Goal: Contribute content: Contribute content

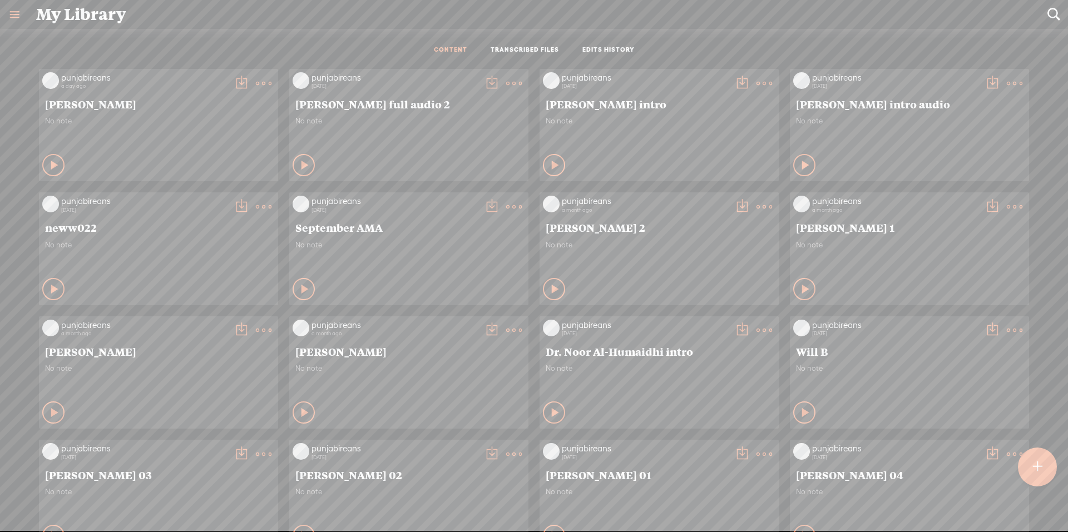
click at [1018, 454] on div at bounding box center [1037, 461] width 39 height 51
click at [1036, 467] on t at bounding box center [1036, 467] width 9 height 25
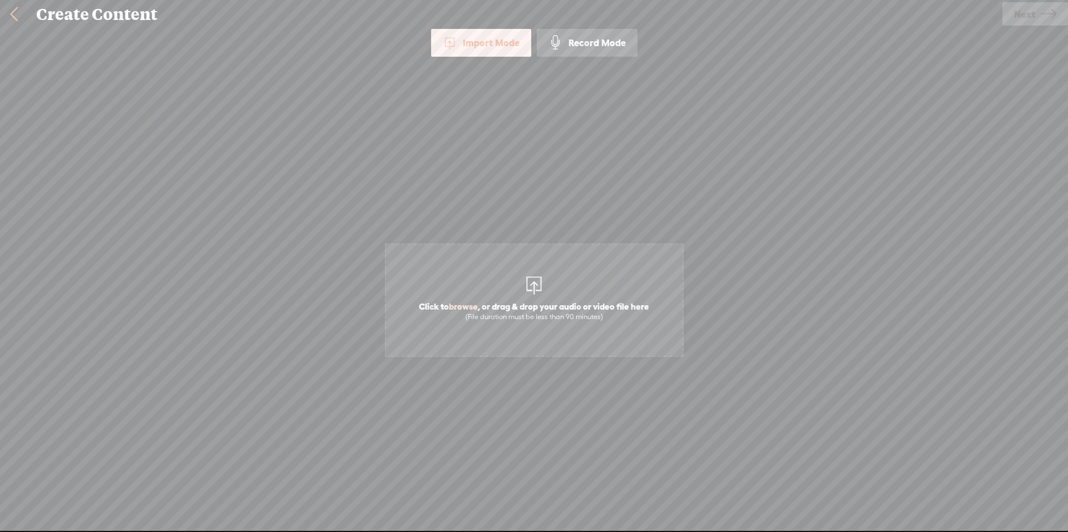
click at [503, 275] on span "Click to browse , or drag & drop your audio or video file here (File duration m…" at bounding box center [534, 300] width 299 height 113
click at [1033, 17] on span "Next" at bounding box center [1024, 14] width 21 height 28
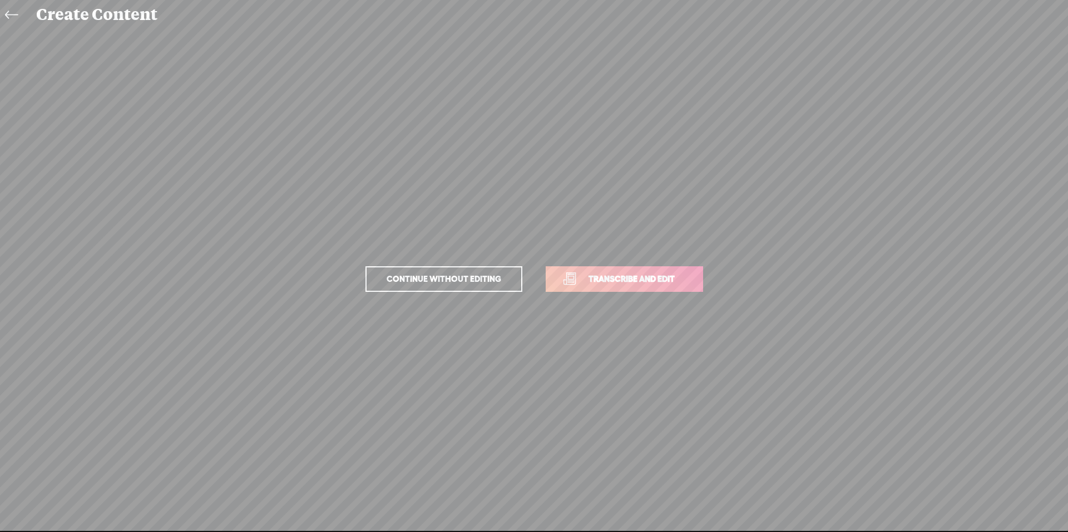
click at [629, 281] on span "Transcribe and edit" at bounding box center [632, 278] width 110 height 13
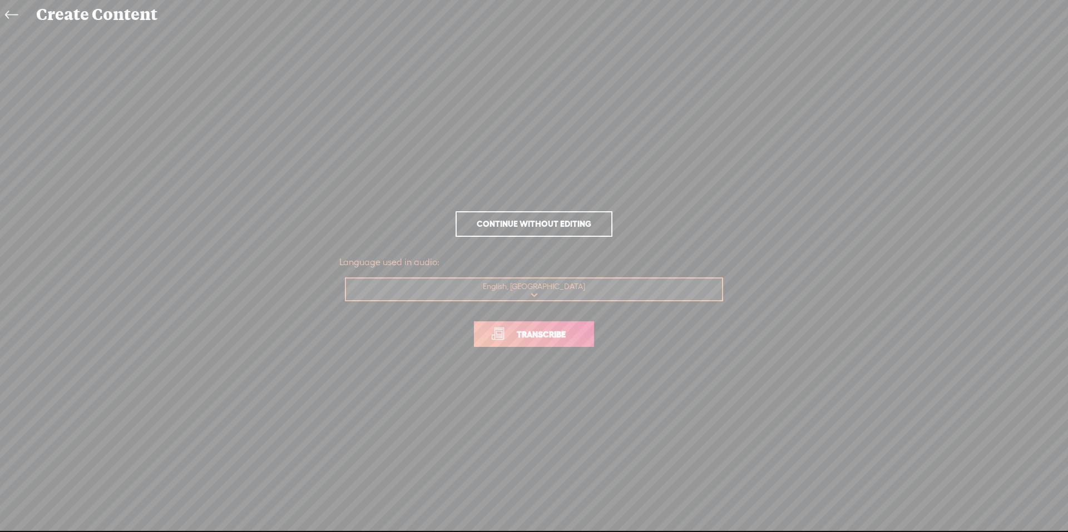
click at [552, 338] on span "Transcribe" at bounding box center [541, 334] width 72 height 13
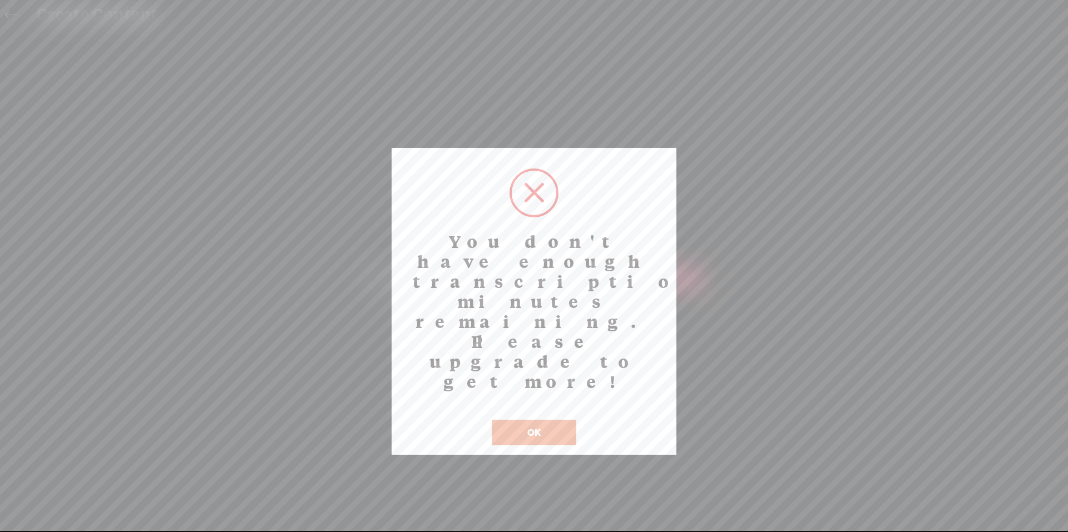
click at [537, 420] on button "OK" at bounding box center [534, 433] width 85 height 26
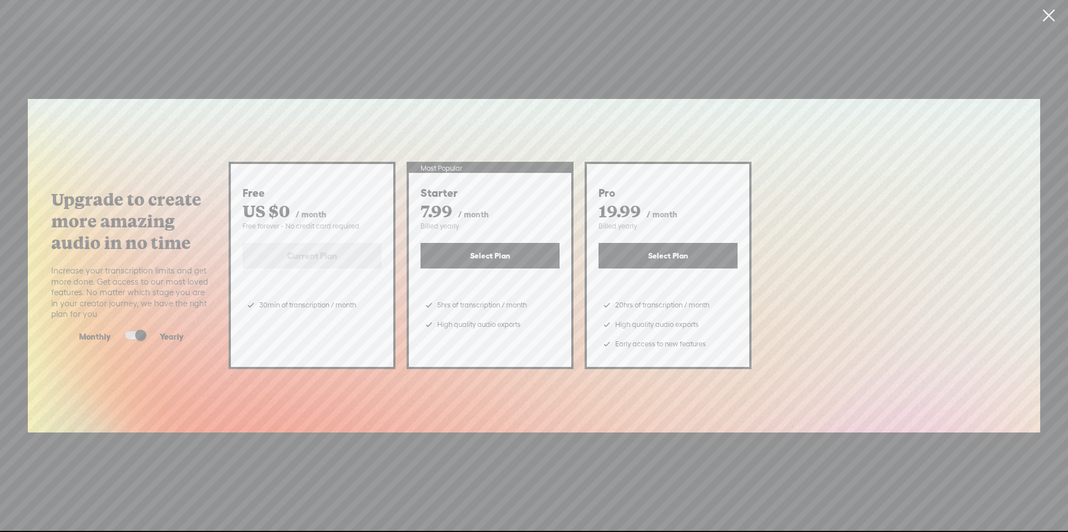
click at [1050, 11] on link at bounding box center [1048, 15] width 28 height 31
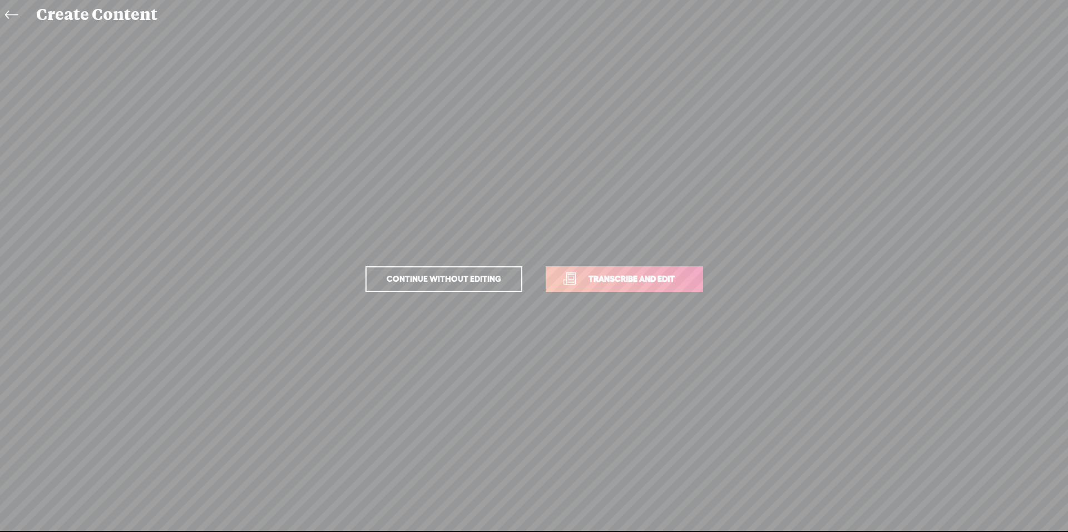
click at [10, 14] on icon at bounding box center [11, 15] width 13 height 25
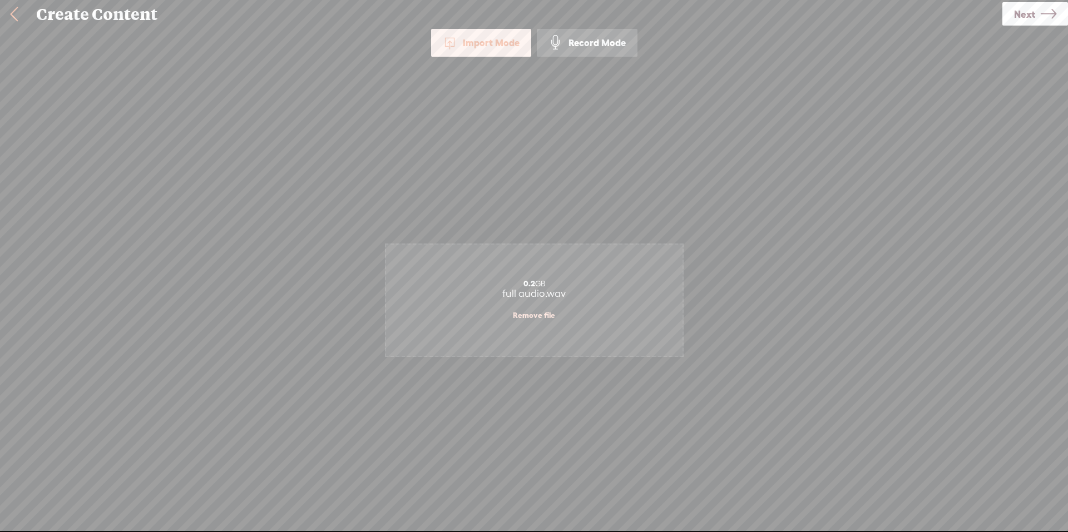
click at [538, 316] on link "Remove file" at bounding box center [534, 315] width 42 height 10
click at [543, 306] on span "Click to browse , or drag & drop your audio or video file here (File duration m…" at bounding box center [533, 311] width 241 height 32
click at [1021, 21] on span "Next" at bounding box center [1024, 14] width 21 height 28
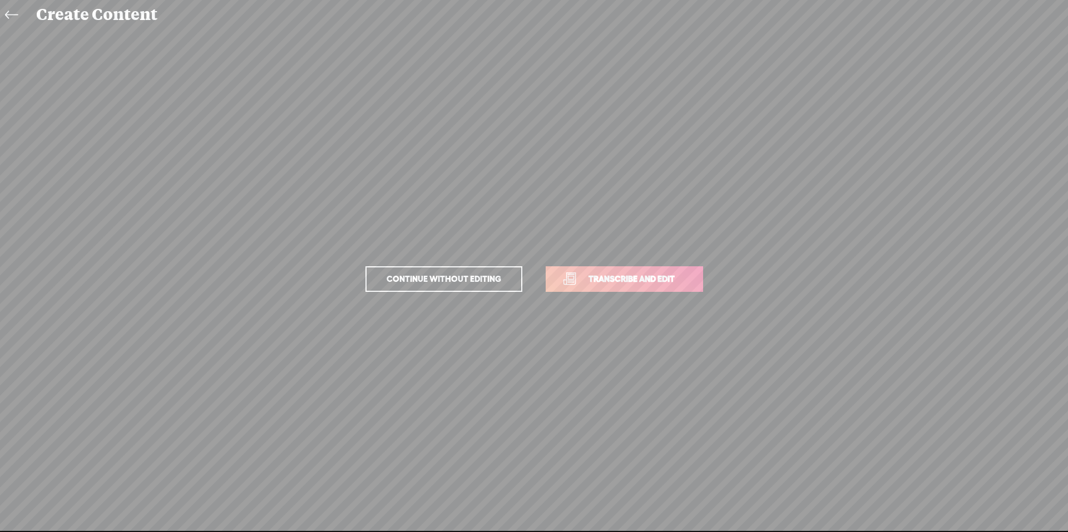
click at [599, 286] on link "Transcribe and edit" at bounding box center [624, 279] width 157 height 26
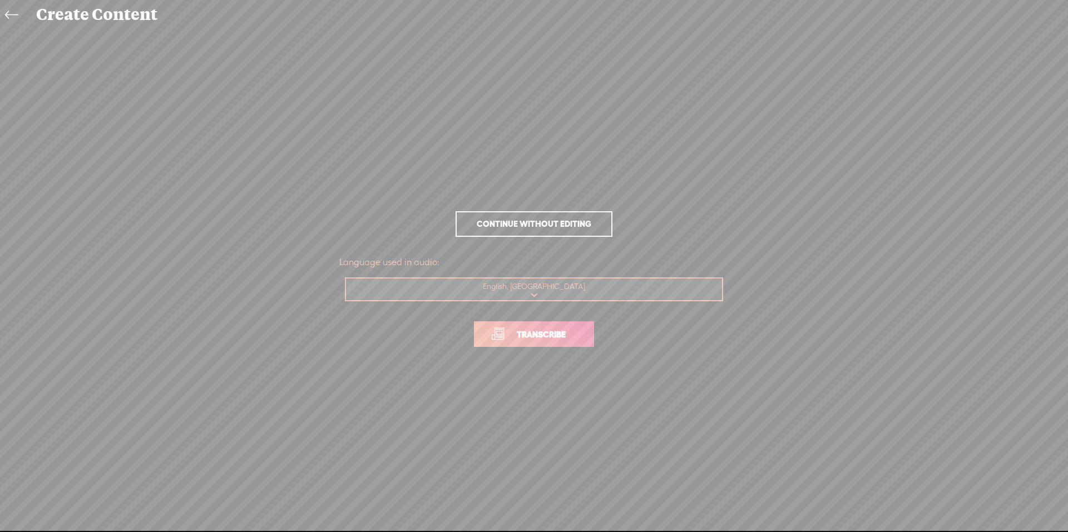
click at [527, 335] on span "Transcribe" at bounding box center [541, 334] width 72 height 13
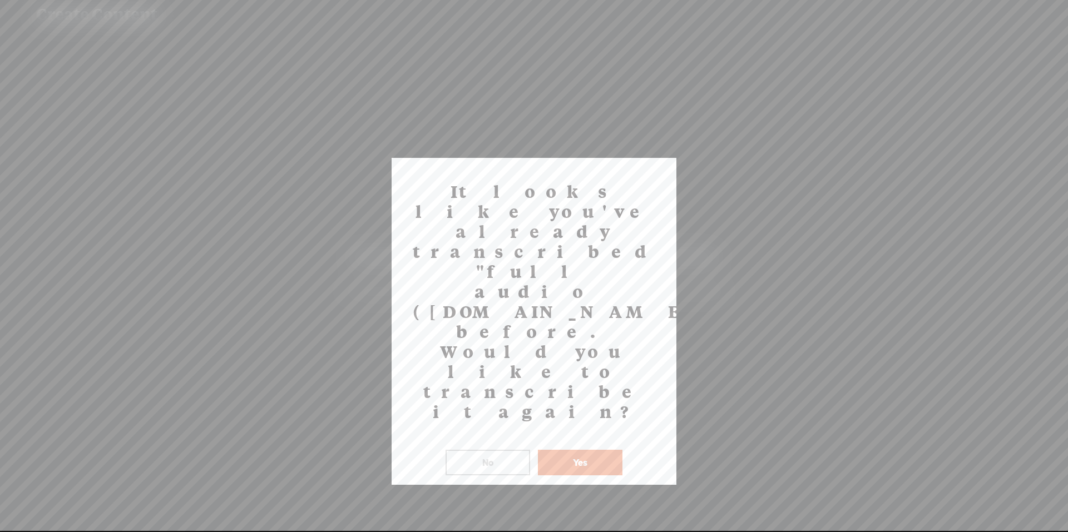
click at [574, 450] on button "Yes" at bounding box center [580, 463] width 85 height 26
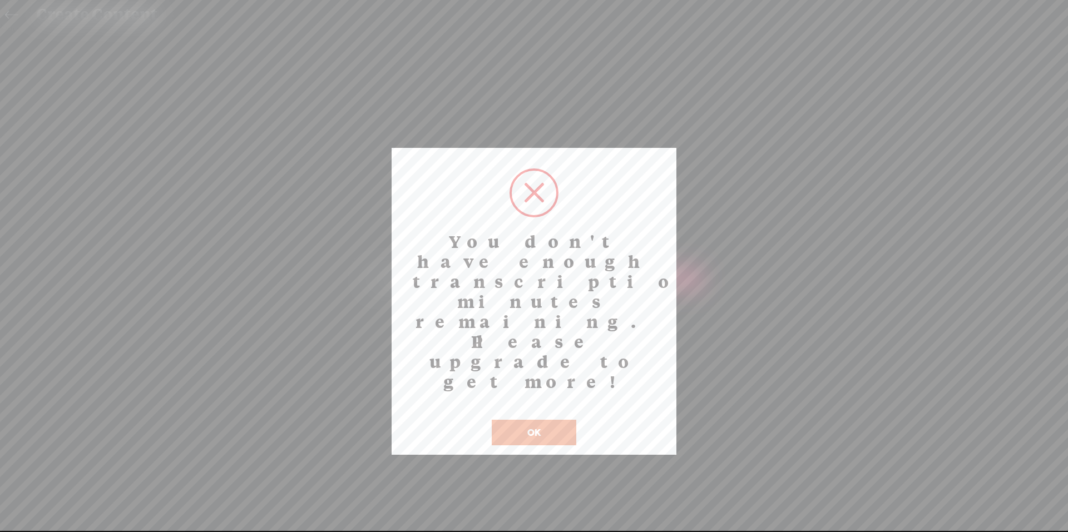
click at [537, 420] on button "OK" at bounding box center [534, 433] width 85 height 26
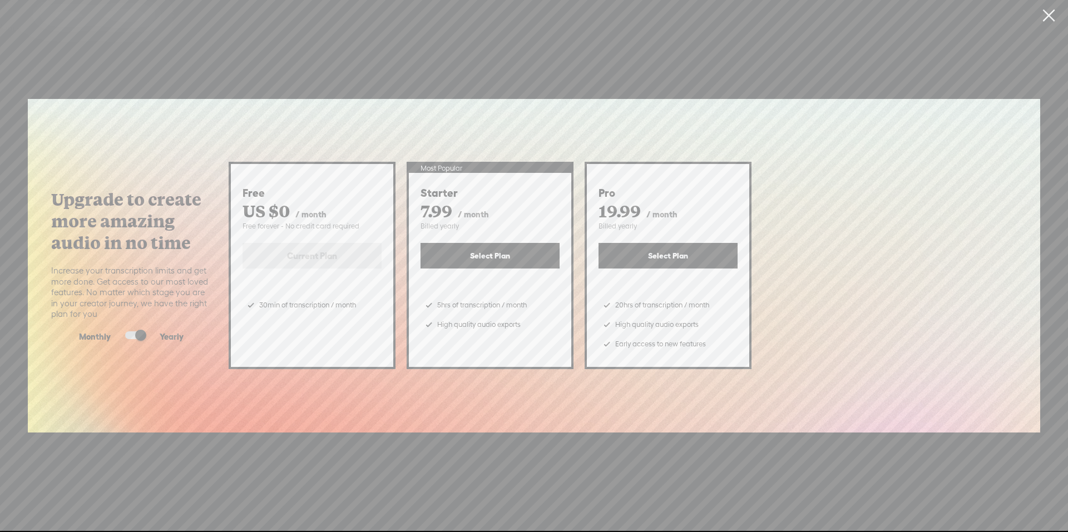
click at [1049, 14] on link at bounding box center [1048, 15] width 28 height 31
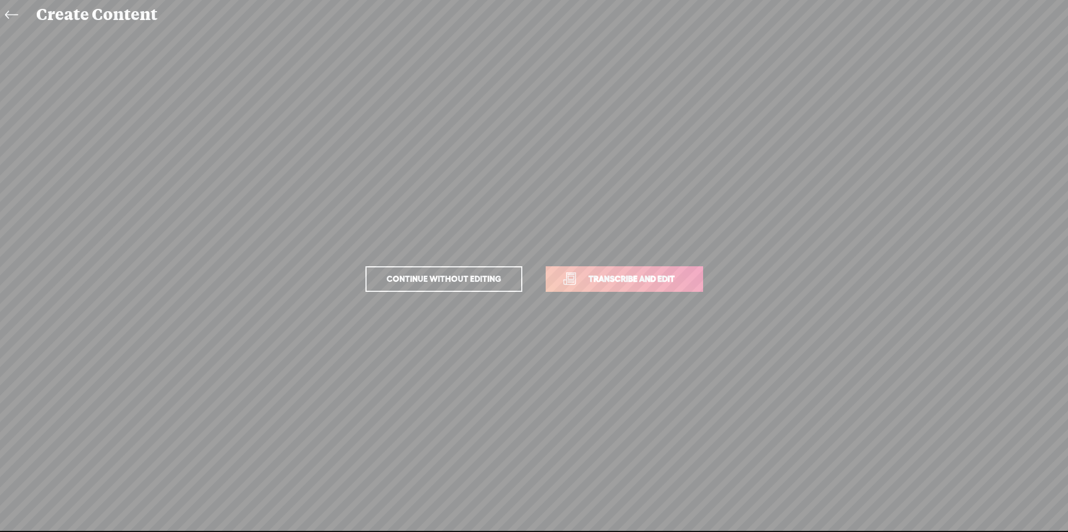
click at [22, 12] on link at bounding box center [14, 15] width 25 height 26
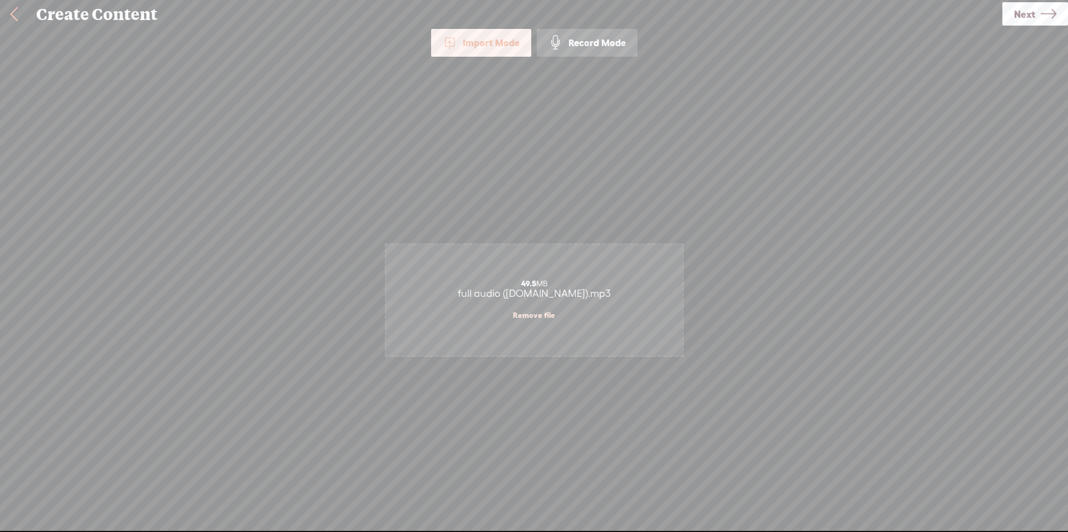
click at [18, 10] on link at bounding box center [14, 14] width 28 height 29
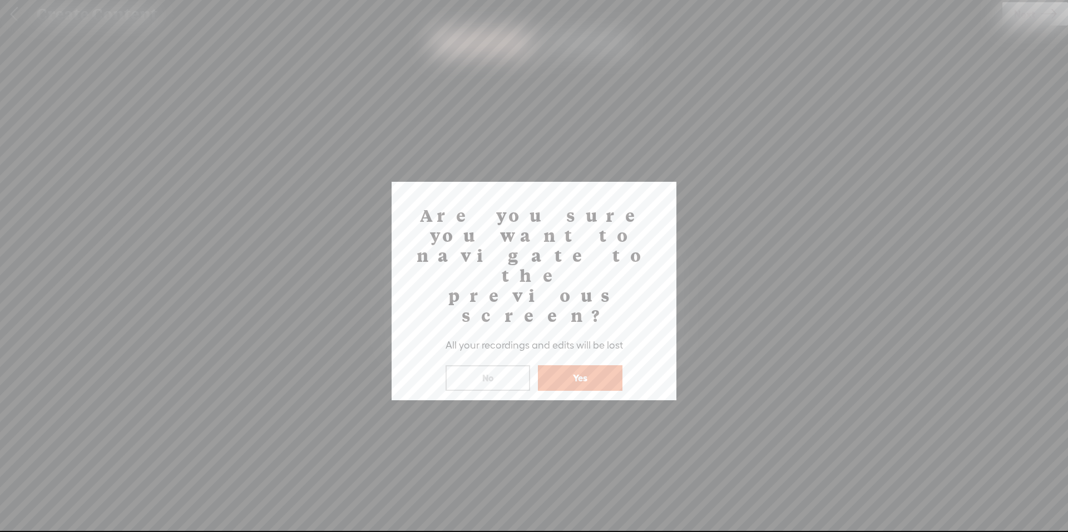
click at [578, 365] on button "Yes" at bounding box center [580, 378] width 85 height 26
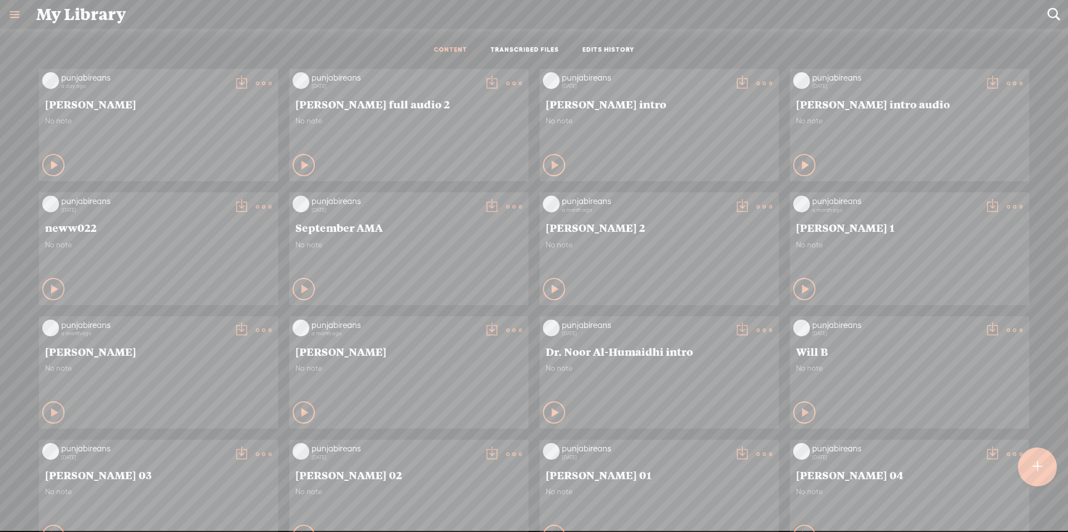
click at [18, 9] on link at bounding box center [14, 14] width 29 height 29
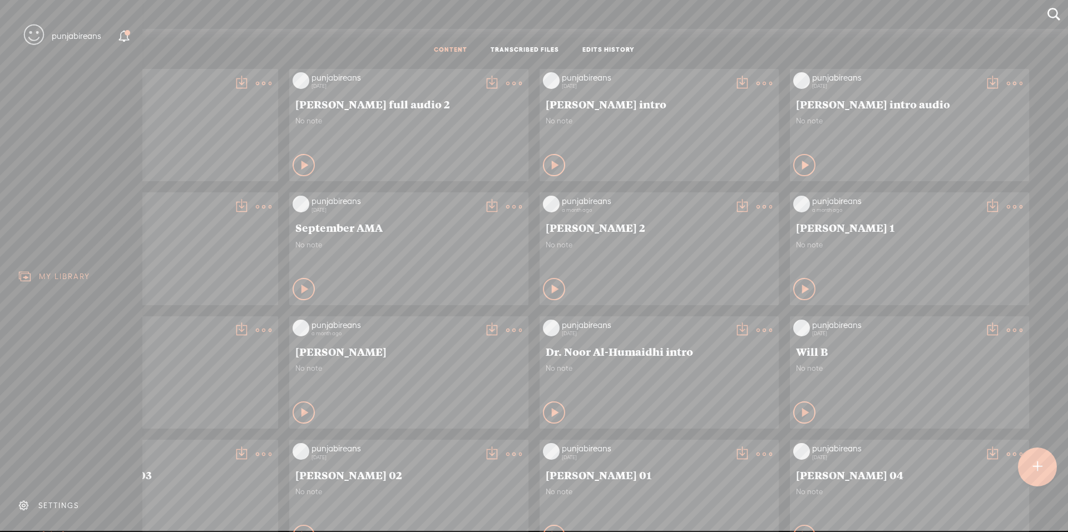
click at [128, 38] on icon at bounding box center [124, 36] width 13 height 13
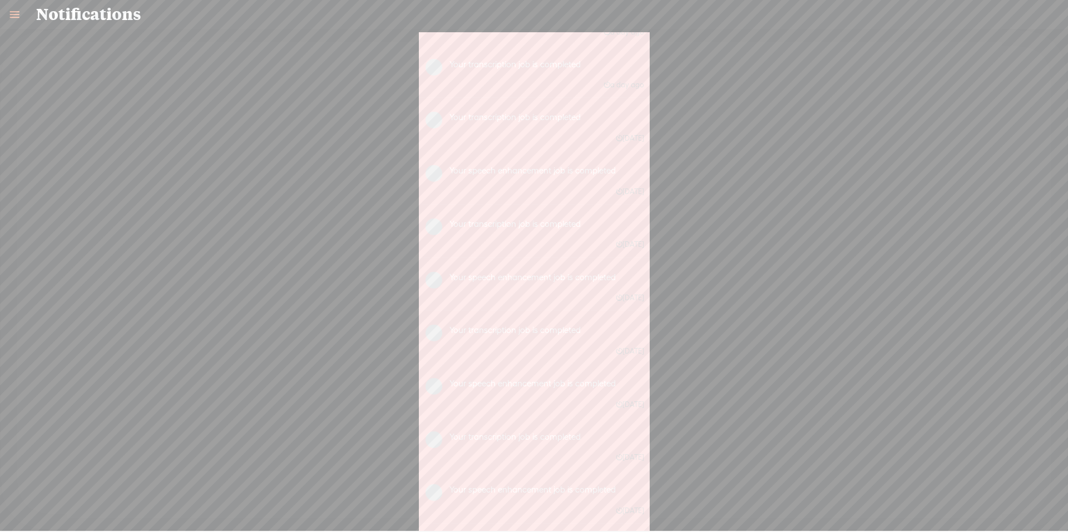
scroll to position [167, 0]
